Goal: Task Accomplishment & Management: Use online tool/utility

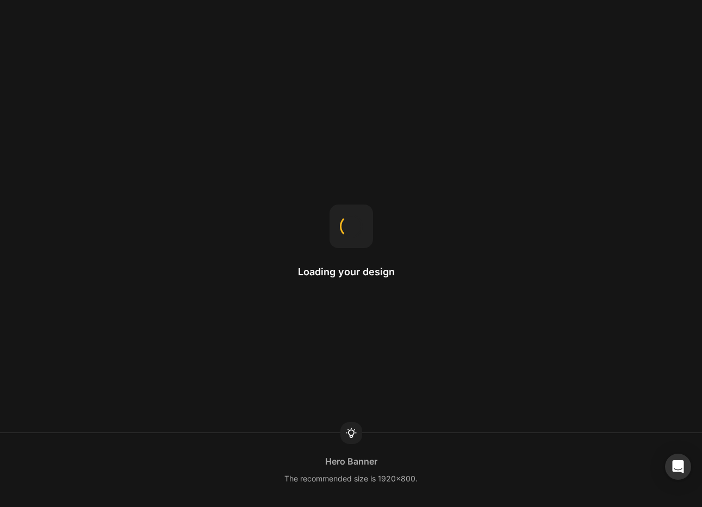
click at [476, 165] on div "Loading your design Hero Banner The recommended size is 1920x800." at bounding box center [351, 253] width 702 height 507
click at [474, 167] on div "Loading your design Hero Banner The recommended size is 1920x800." at bounding box center [351, 253] width 702 height 507
click at [474, 167] on div "Loading your design Custom Font You can upload your own font to GemPages to use…" at bounding box center [351, 253] width 702 height 507
click at [474, 167] on div "Loading your design Landing page This is the page a visitor can land on after c…" at bounding box center [351, 253] width 702 height 507
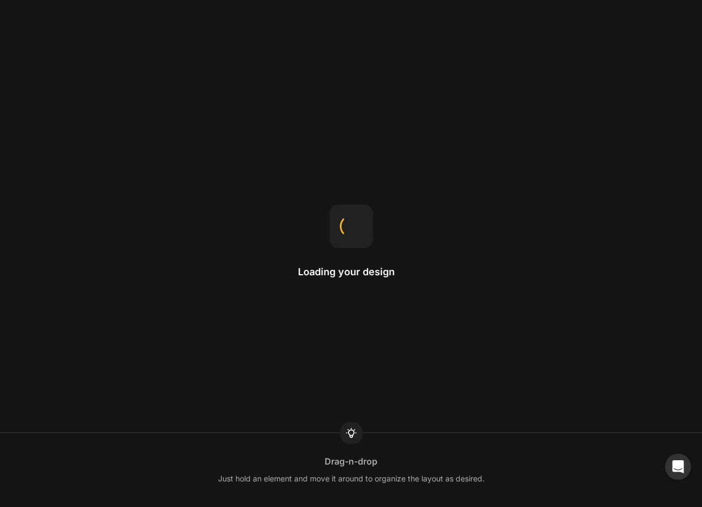
click at [474, 167] on div "Loading your design Drag-n-drop Just hold an element and move it around to orga…" at bounding box center [351, 253] width 702 height 507
click at [474, 167] on div "Loading your design Home page The homepage is the first page you see when visit…" at bounding box center [351, 253] width 702 height 507
click at [474, 167] on div "Loading your design By ratio This divides the row into equal columns." at bounding box center [351, 253] width 702 height 507
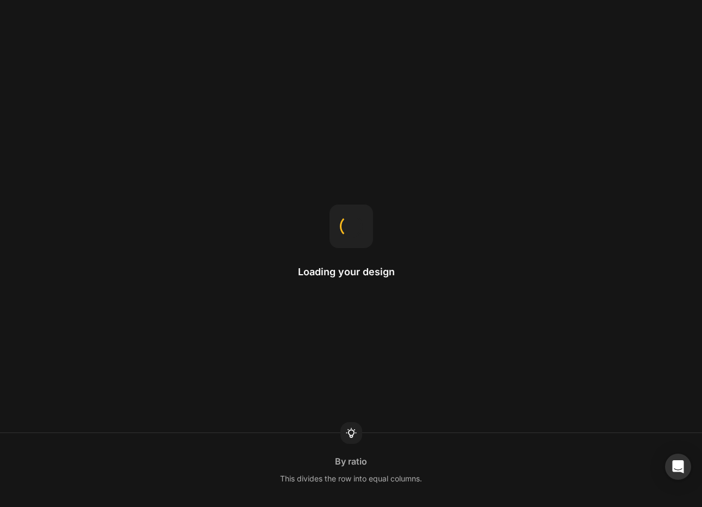
click at [474, 167] on div "Loading your design By ratio This divides the row into equal columns." at bounding box center [351, 253] width 702 height 507
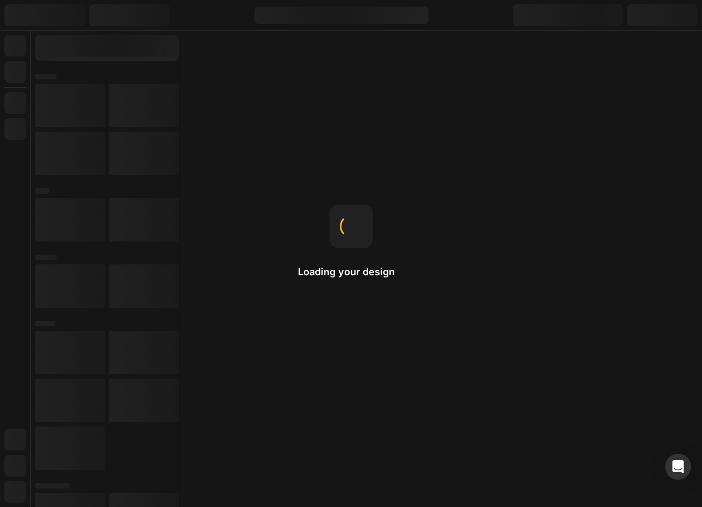
click at [474, 167] on div "Loading your design Product template You can use a template for a single produc…" at bounding box center [351, 253] width 702 height 507
click at [474, 167] on div "Loading your design Copy & Paste Right-click to open a menu where you can find …" at bounding box center [351, 253] width 702 height 507
click at [474, 167] on div "Loading your design Image proportion The aspect ratio of an image is the ratio …" at bounding box center [351, 253] width 702 height 507
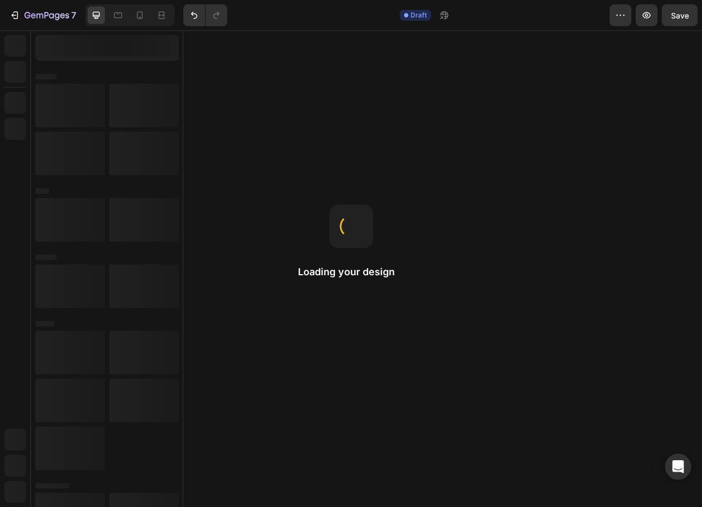
click at [474, 167] on div "7 Draft Preview Save Loading your design Copy & Paste Right-click to open a men…" at bounding box center [351, 253] width 702 height 507
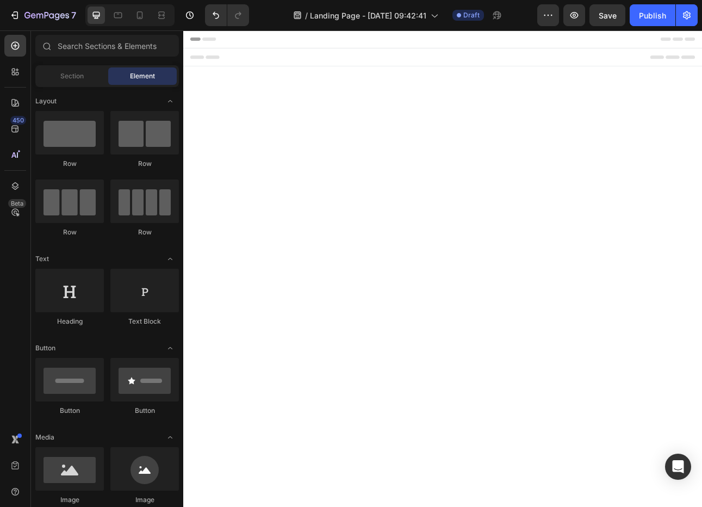
click at [548, 202] on body "Header Root Footer" at bounding box center [509, 329] width 652 height 599
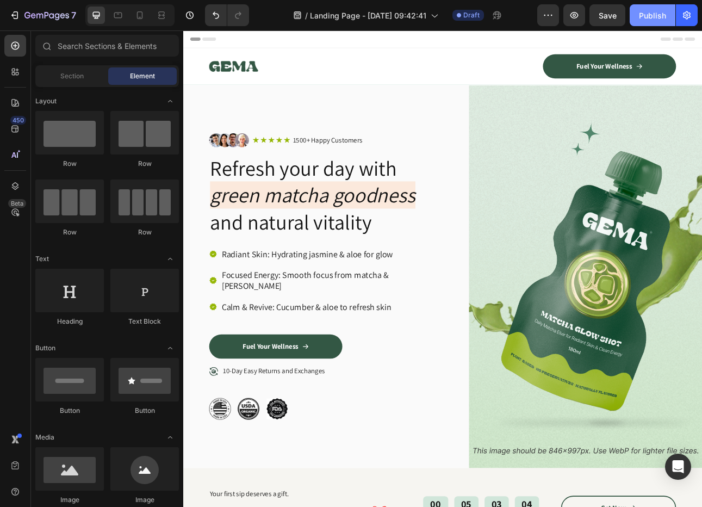
click at [663, 18] on div "Publish" at bounding box center [652, 15] width 27 height 11
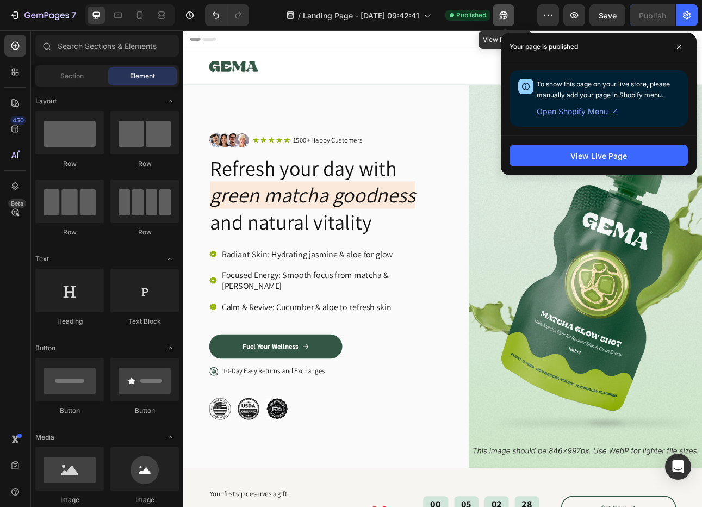
click at [503, 15] on icon "button" at bounding box center [503, 15] width 11 height 11
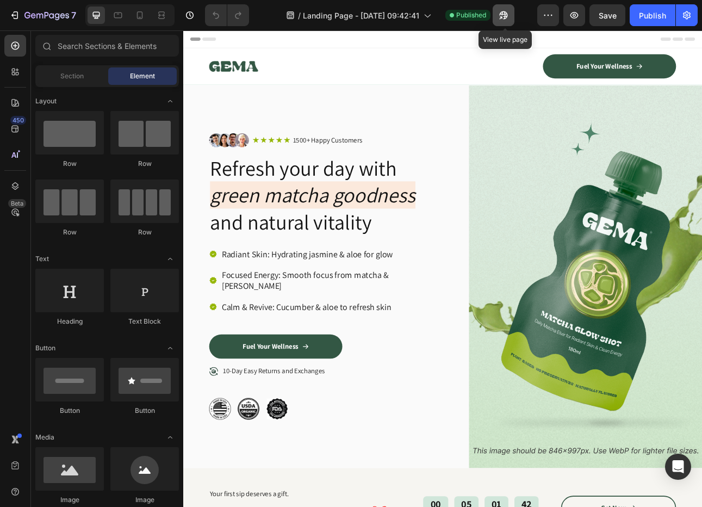
click at [503, 18] on icon "button" at bounding box center [503, 15] width 11 height 11
